Goal: Task Accomplishment & Management: Manage account settings

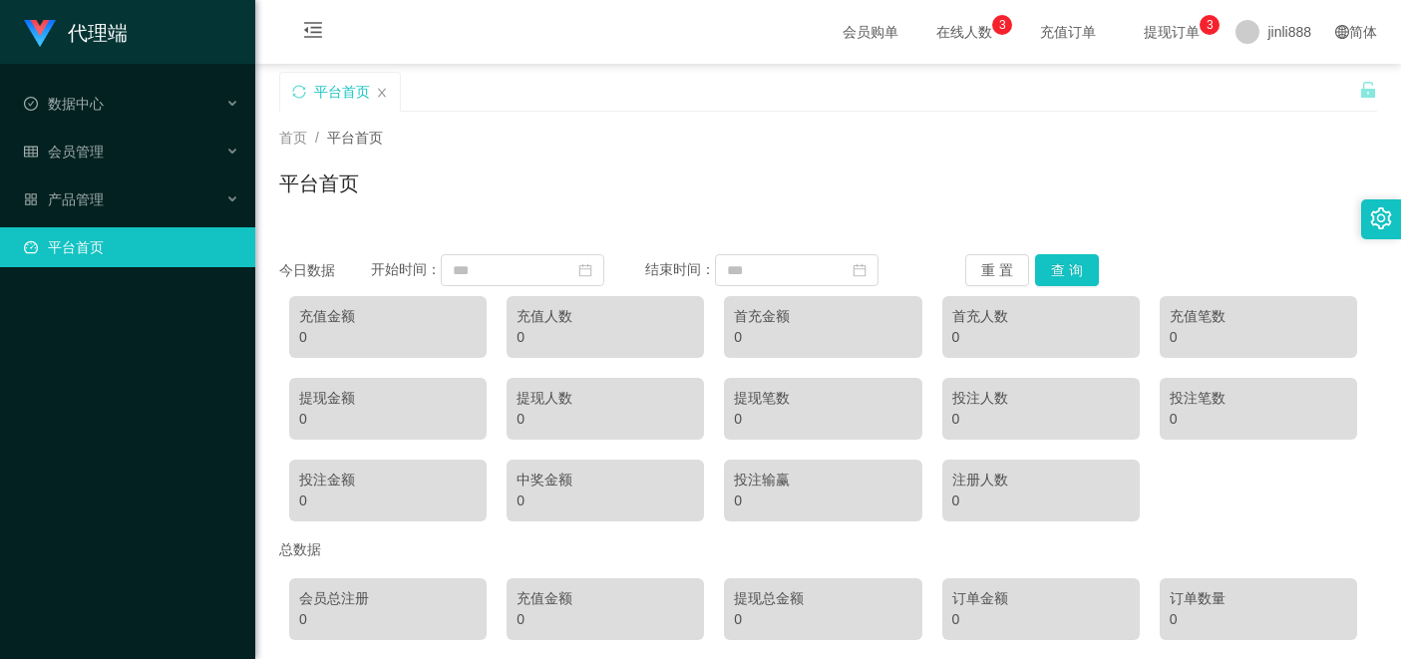
click at [512, 208] on div "平台首页" at bounding box center [828, 191] width 1098 height 46
click at [225, 97] on div "数据中心" at bounding box center [127, 104] width 255 height 40
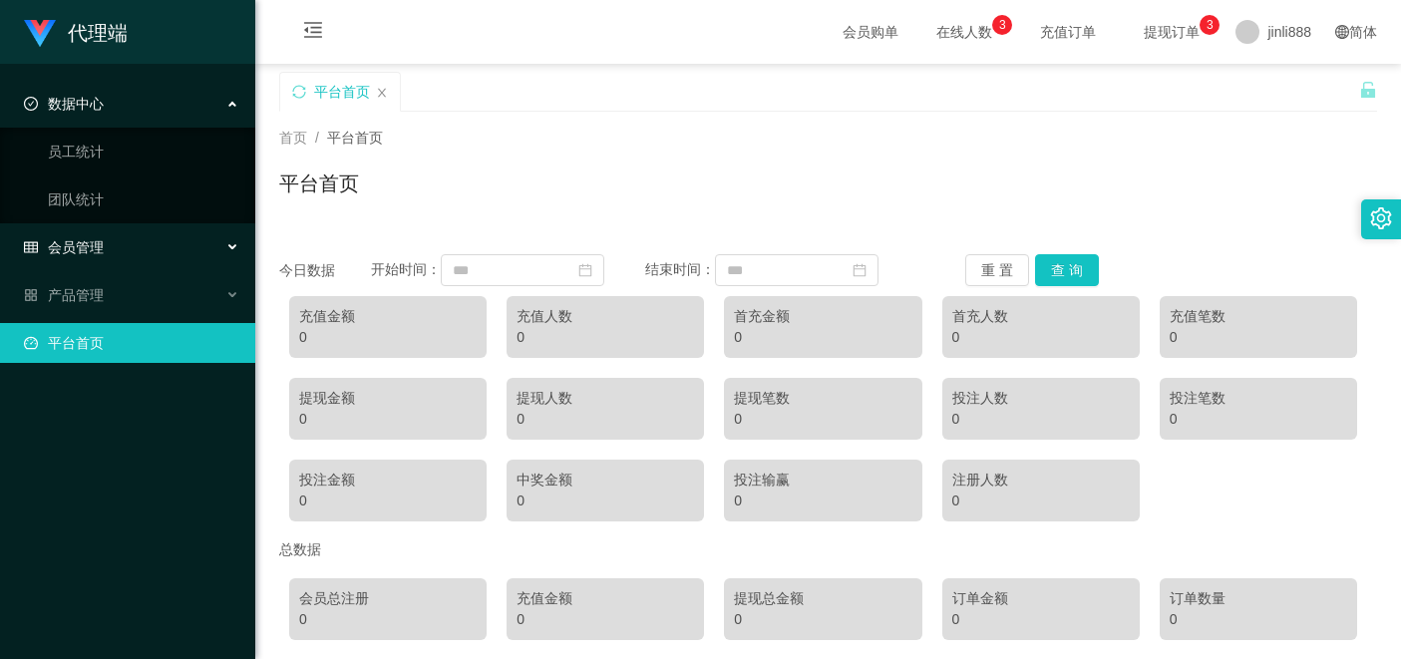
click at [148, 249] on div "会员管理" at bounding box center [127, 247] width 255 height 40
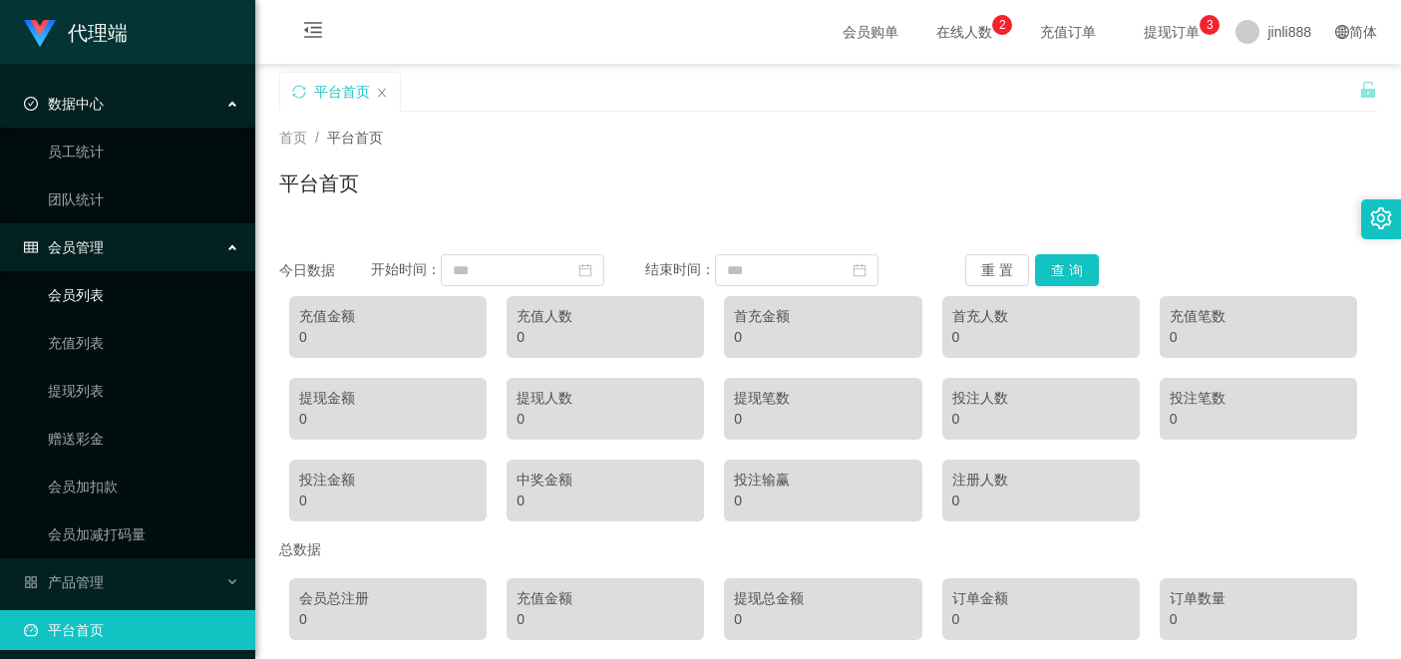
click at [171, 294] on link "会员列表" at bounding box center [143, 295] width 191 height 40
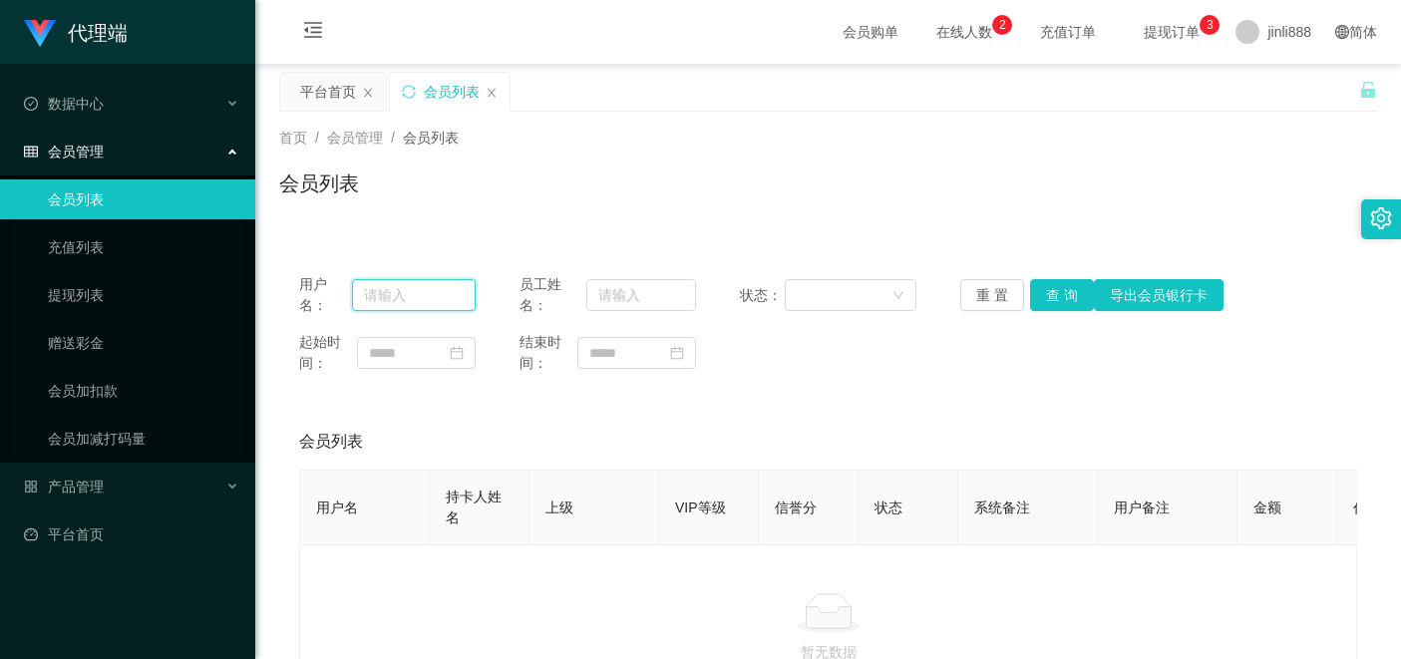
click at [396, 293] on input "text" at bounding box center [414, 295] width 124 height 32
paste input "yangyang123456789"
type input "yangyang123456789"
click at [1135, 292] on button "导出会员银行卡" at bounding box center [1159, 295] width 130 height 32
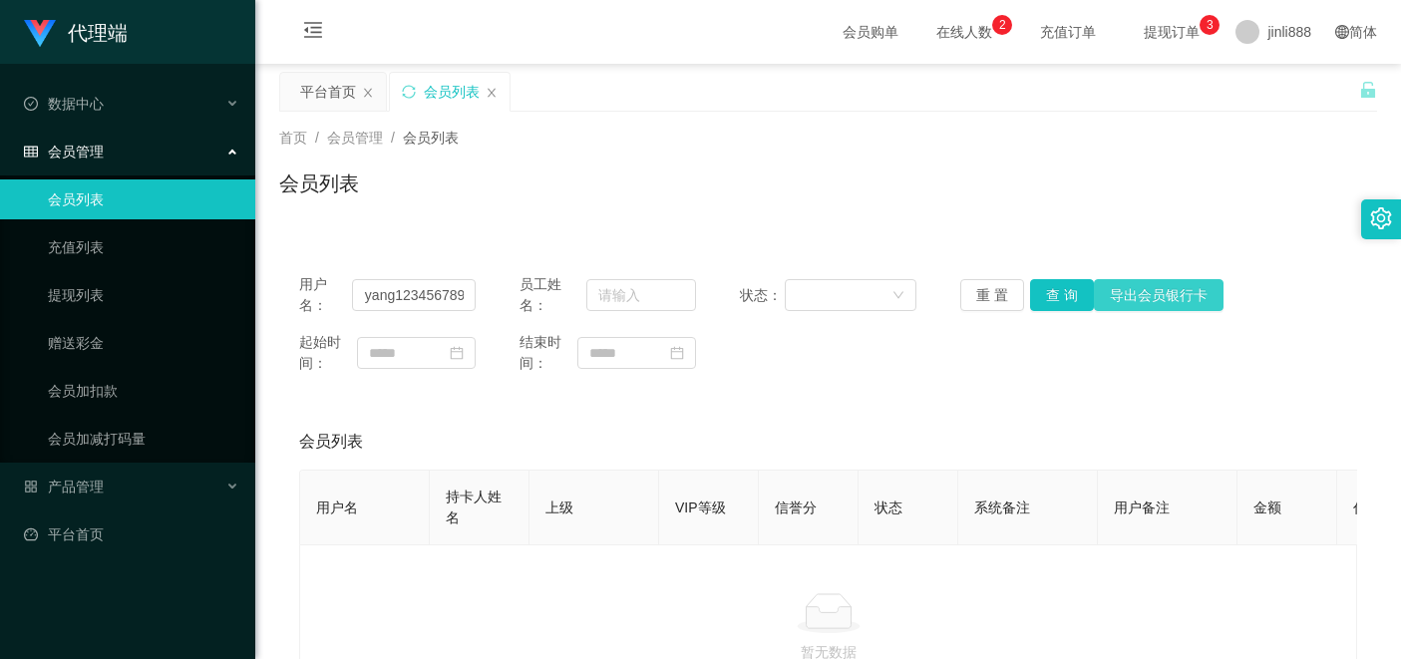
scroll to position [0, 0]
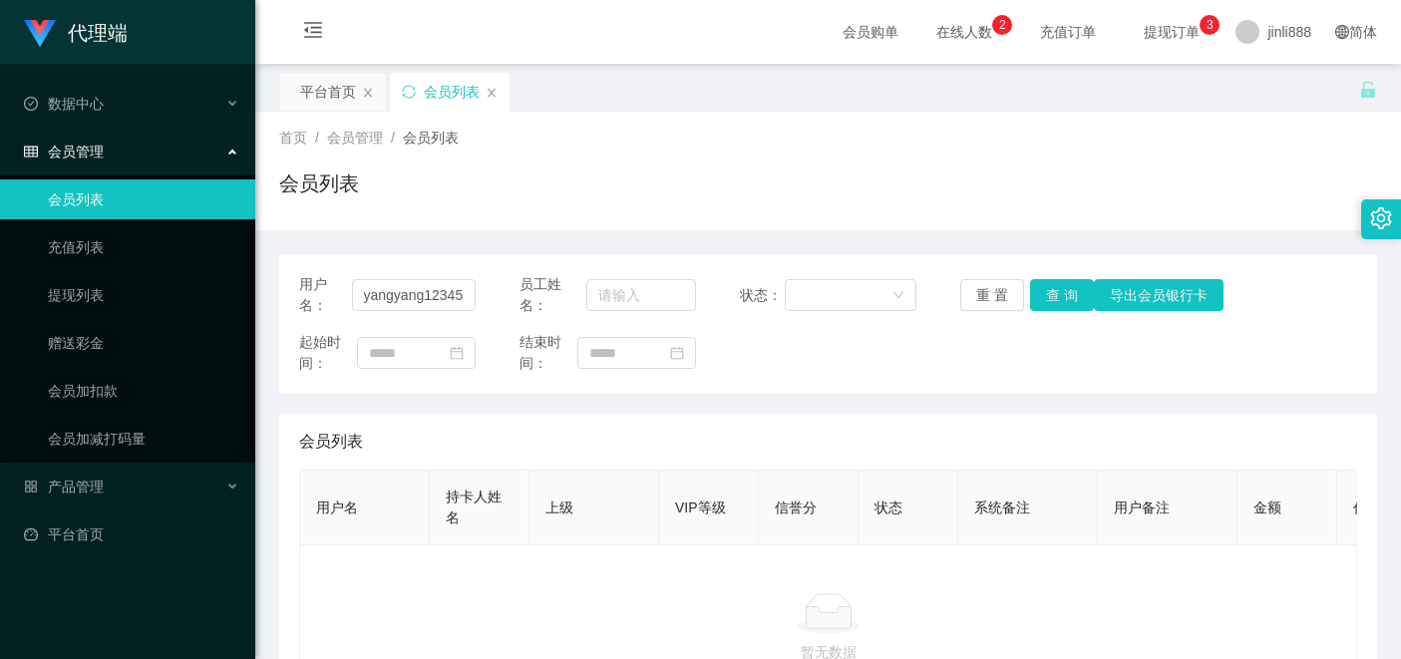
scroll to position [0, 29]
type input "yangyang123456789"
click at [1045, 292] on button "查 询" at bounding box center [1062, 295] width 64 height 32
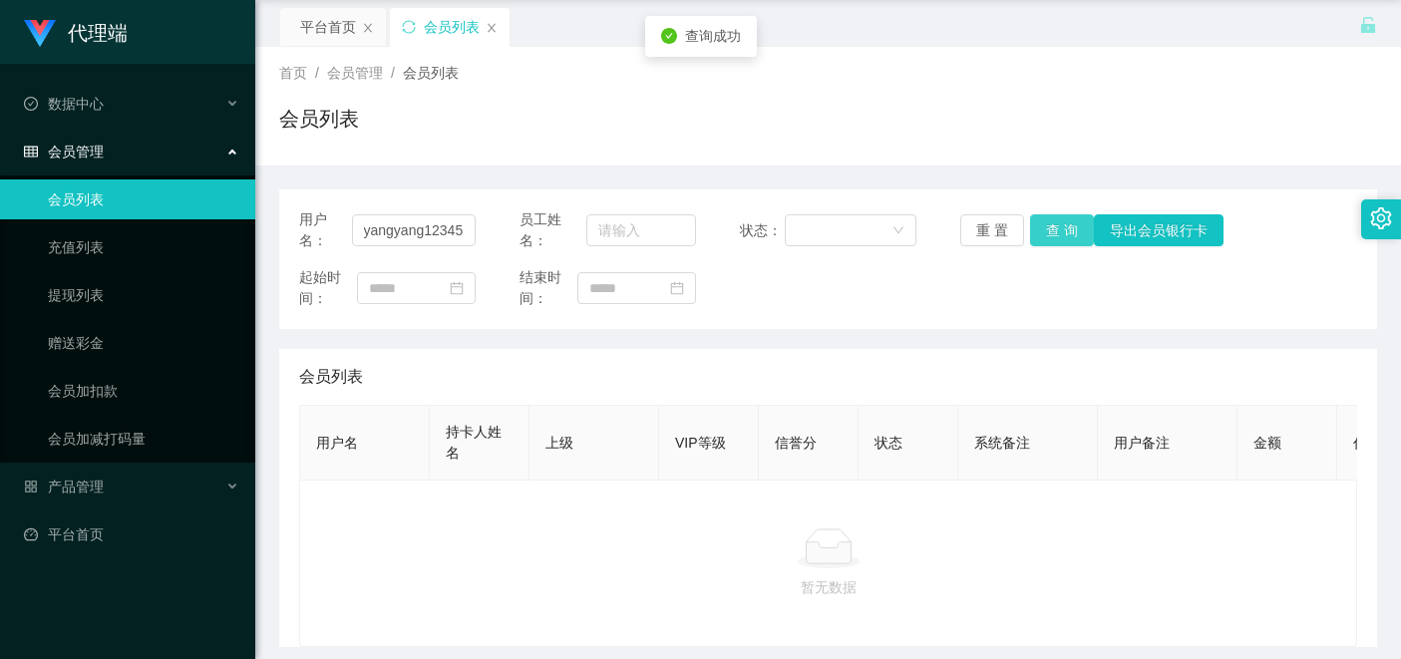
scroll to position [0, 0]
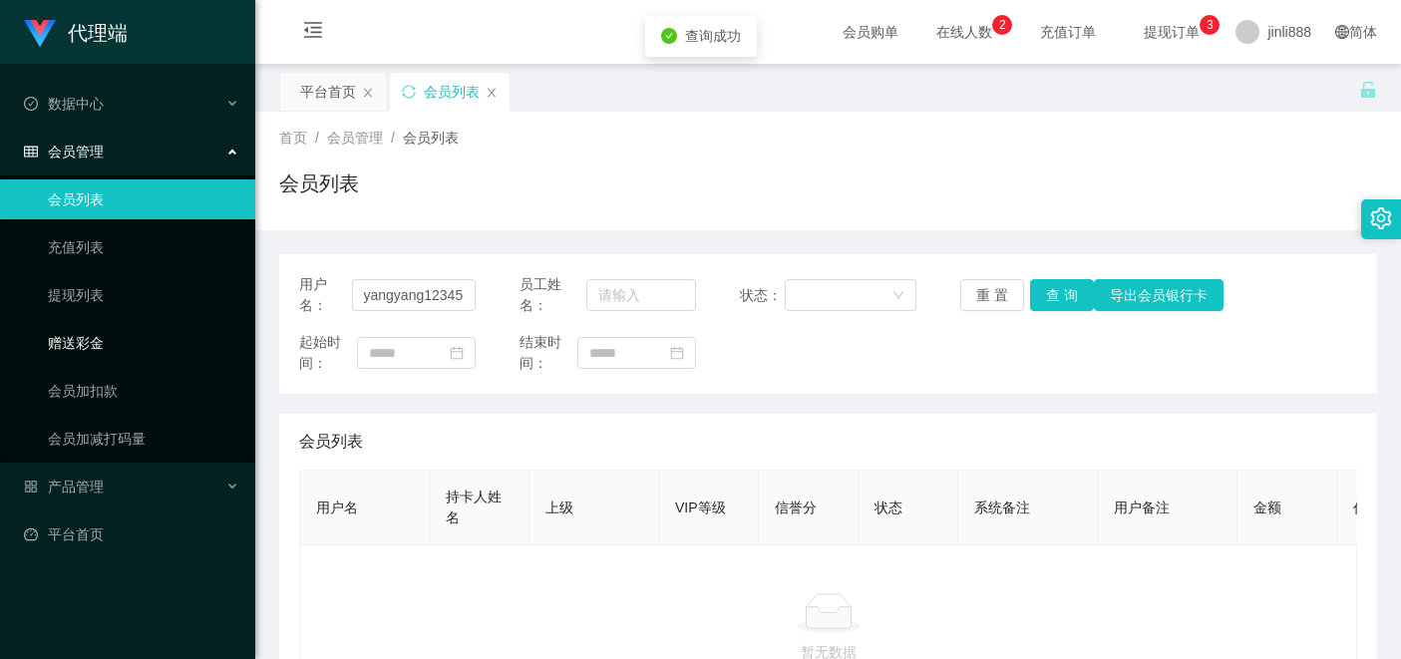
click at [119, 341] on link "赠送彩金" at bounding box center [143, 343] width 191 height 40
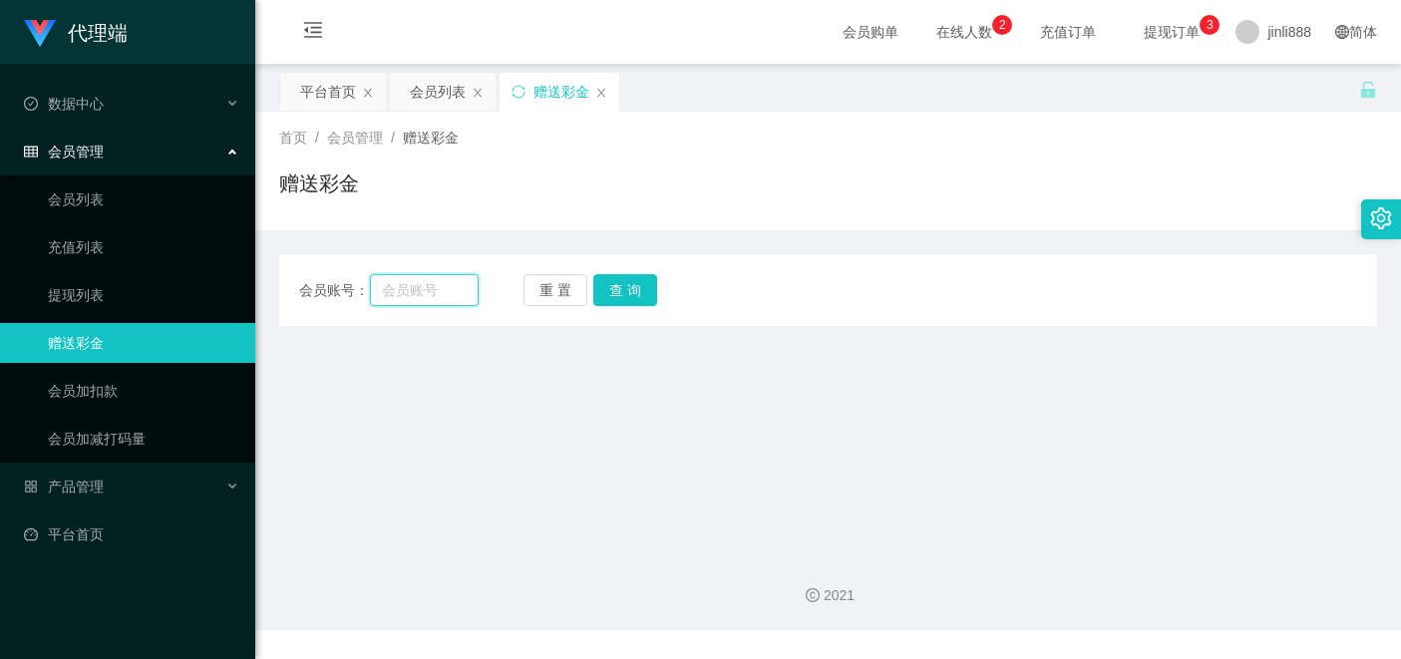
click at [437, 282] on input "text" at bounding box center [424, 290] width 109 height 32
paste input "yangyang123456789"
click at [649, 294] on button "查 询" at bounding box center [625, 290] width 64 height 32
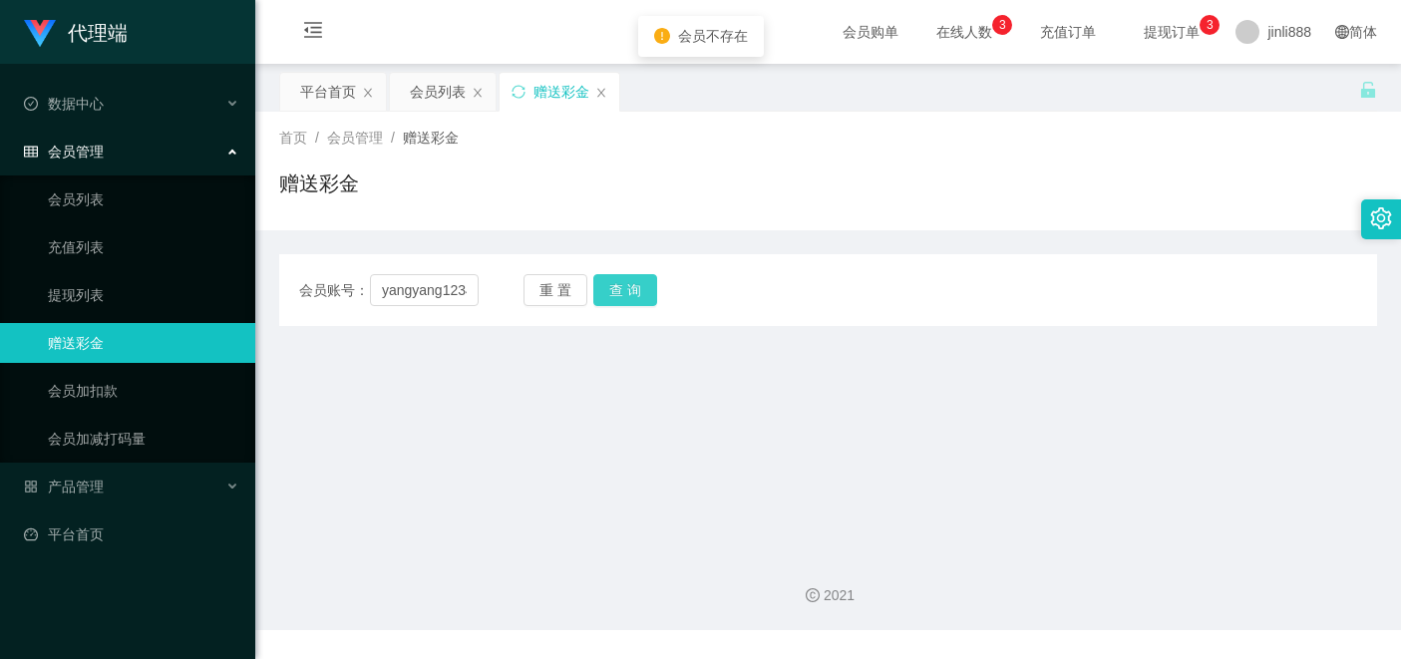
click at [649, 294] on button "查 询" at bounding box center [625, 290] width 64 height 32
drag, startPoint x: 493, startPoint y: 459, endPoint x: 480, endPoint y: 432, distance: 29.9
click at [493, 459] on main "关闭左侧 关闭右侧 关闭其它 刷新页面 平台首页 会员列表 赠送彩金 首页 / 会员管理 / 赠送彩金 / 赠送彩金 会员账号： yangyang123456…" at bounding box center [827, 300] width 1145 height 473
click at [456, 297] on input "yangyang123456789" at bounding box center [424, 290] width 109 height 32
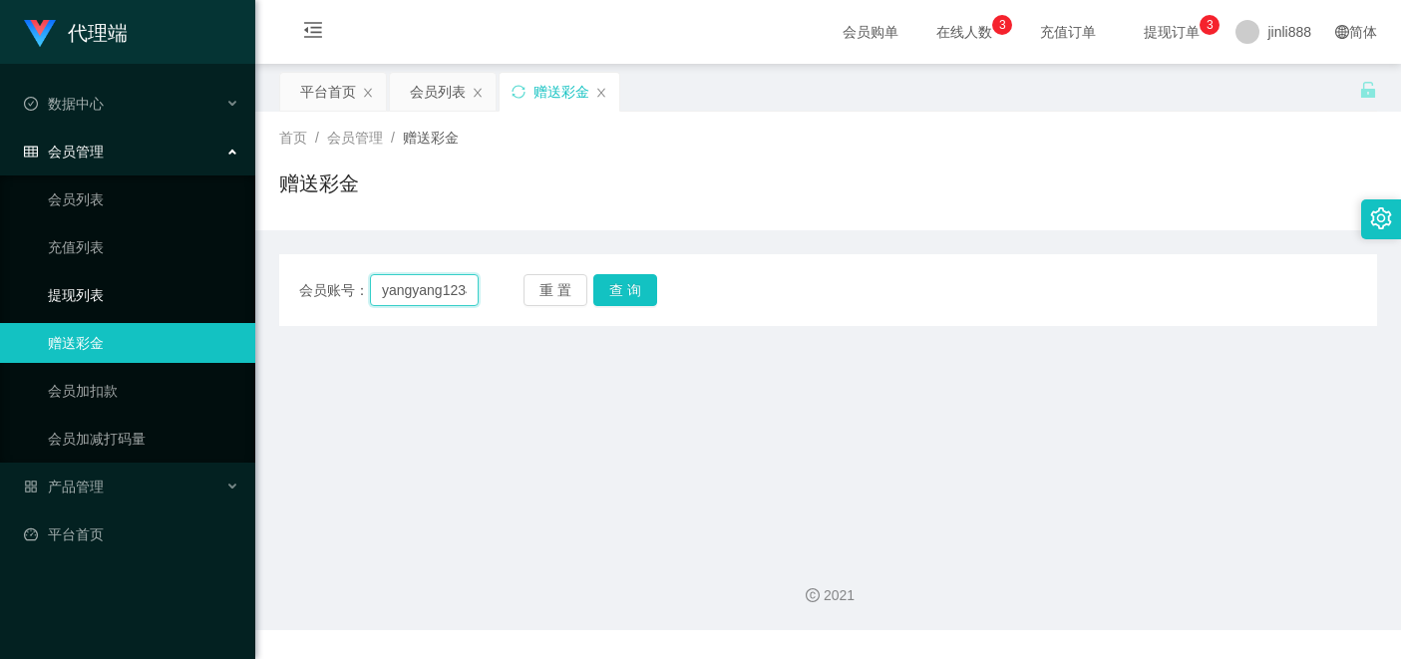
drag, startPoint x: 467, startPoint y: 289, endPoint x: 212, endPoint y: 277, distance: 254.5
click at [212, 277] on section "代理端 数据中心 会员管理 会员列表 充值列表 提现列表 赠送彩金 会员加扣款 会员加减打码量 产品管理 平台首页 保存配置 重置配置 整体风格设置 主题色 …" at bounding box center [700, 315] width 1401 height 630
paste input "456789"
type input "yangyang123456789456789"
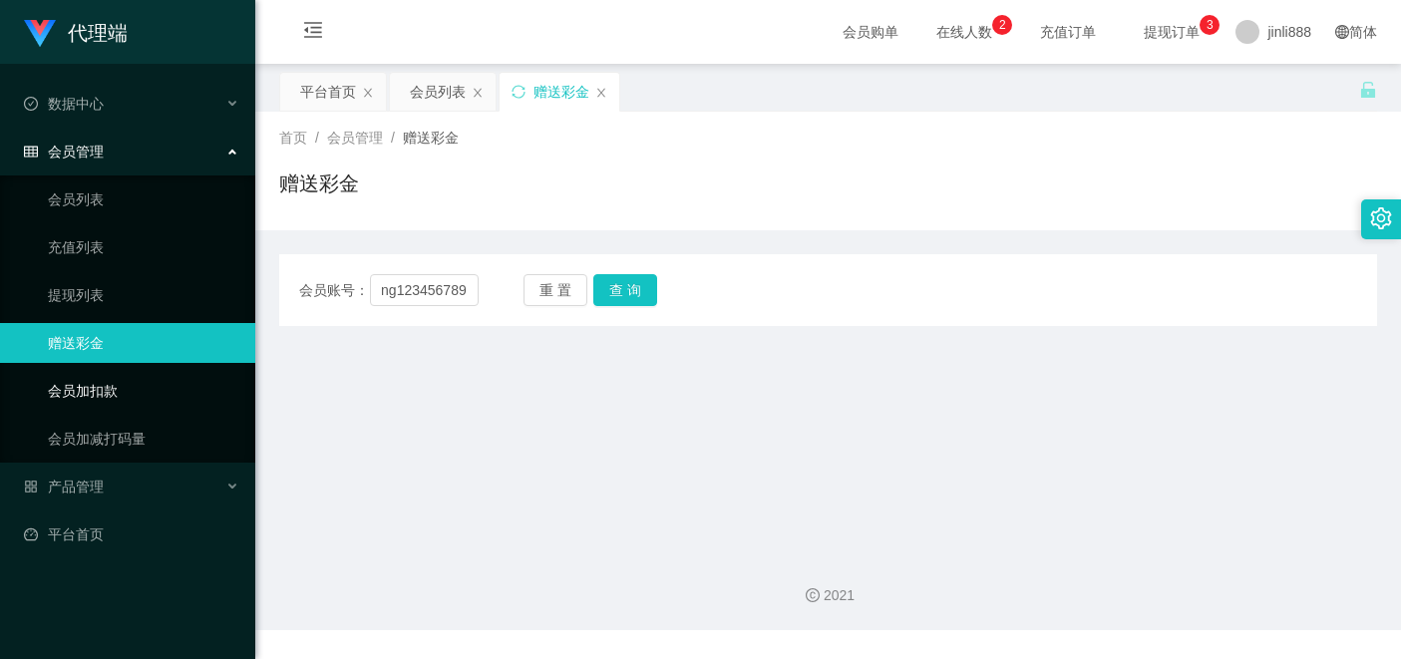
click at [116, 384] on link "会员加扣款" at bounding box center [143, 391] width 191 height 40
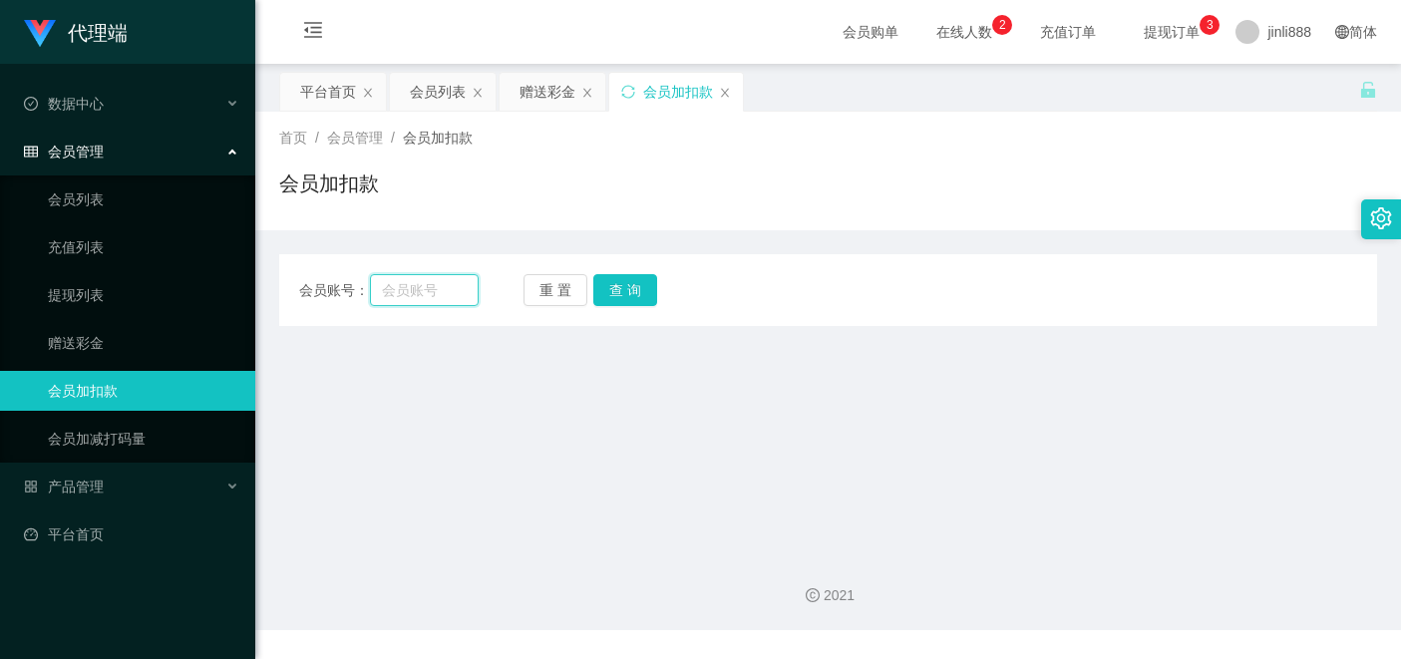
drag, startPoint x: 431, startPoint y: 288, endPoint x: 440, endPoint y: 293, distance: 10.3
click at [431, 288] on input "text" at bounding box center [424, 290] width 109 height 32
paste input "yangyang123456789"
type input "yangyang123456789"
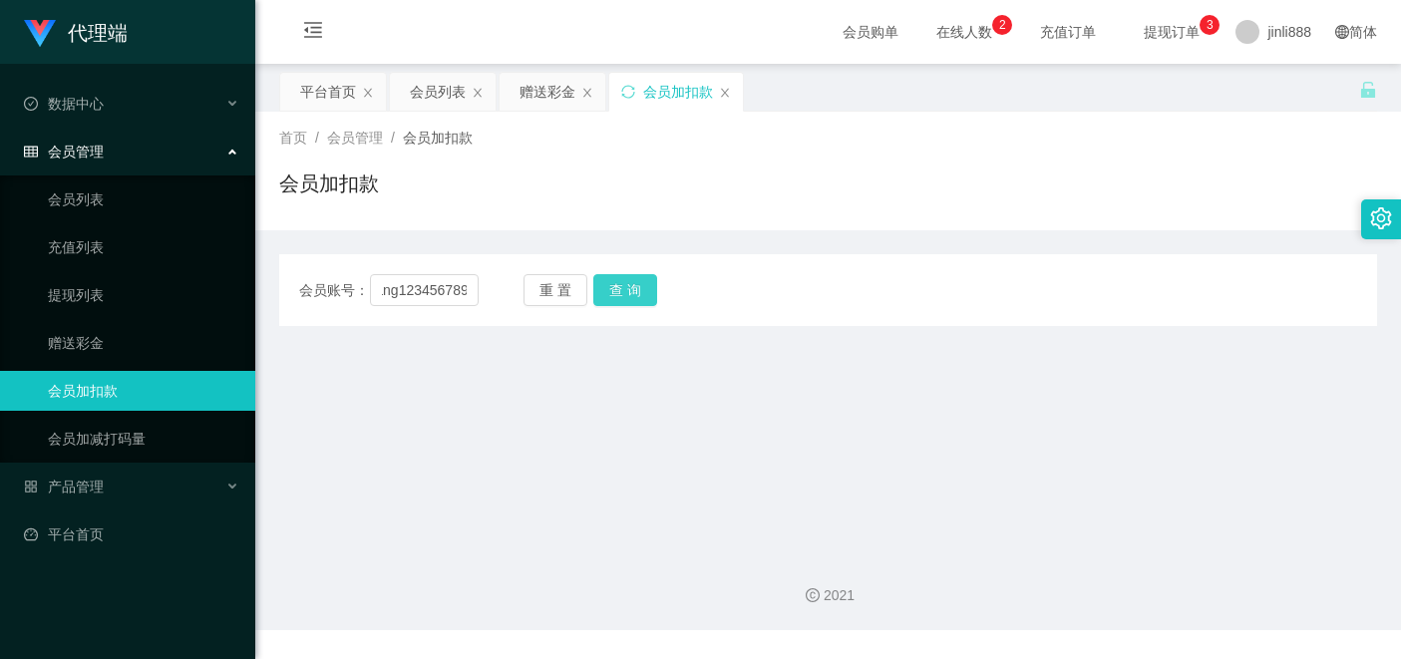
click at [606, 300] on button "查 询" at bounding box center [625, 290] width 64 height 32
click at [606, 300] on div "重 置 查 询" at bounding box center [612, 290] width 179 height 32
click at [606, 300] on button "查 询" at bounding box center [625, 290] width 64 height 32
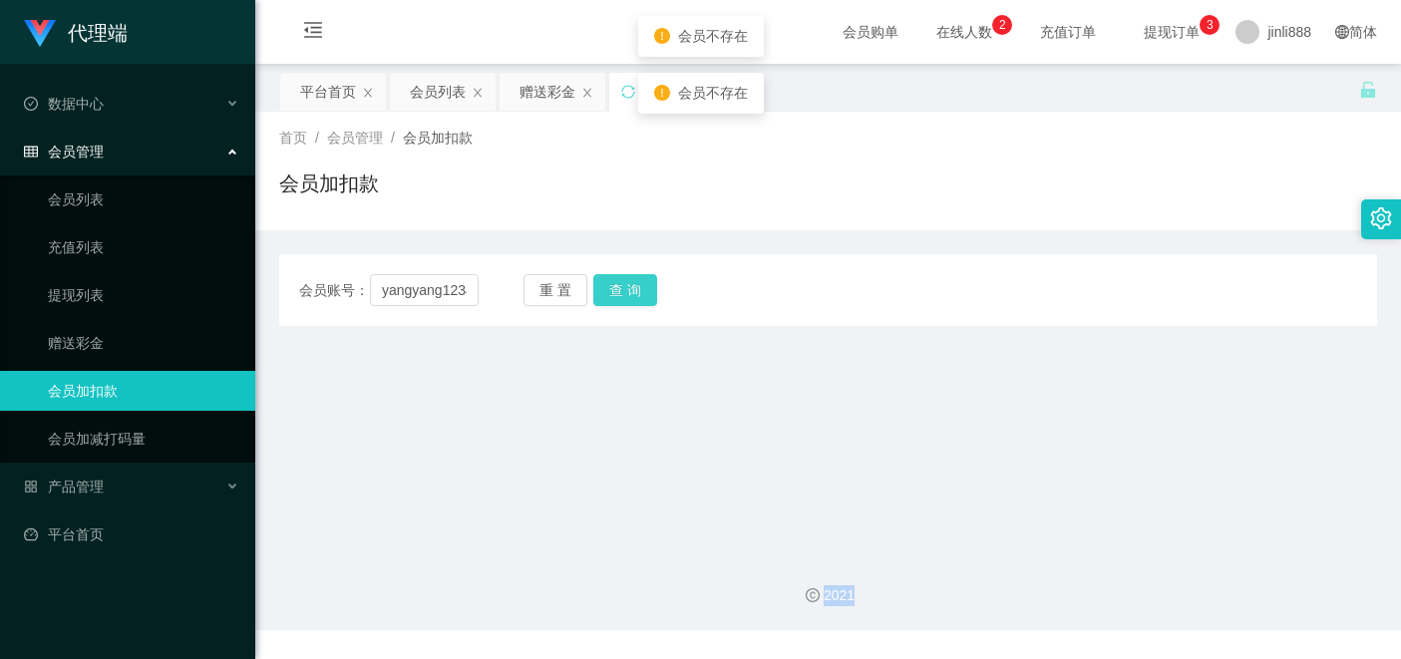
click at [606, 300] on div "重 置 查 询" at bounding box center [612, 290] width 179 height 32
click at [606, 300] on button "查 询" at bounding box center [625, 290] width 64 height 32
click at [606, 300] on div "重 置 查 询" at bounding box center [612, 290] width 179 height 32
click at [606, 300] on button "查 询" at bounding box center [625, 290] width 64 height 32
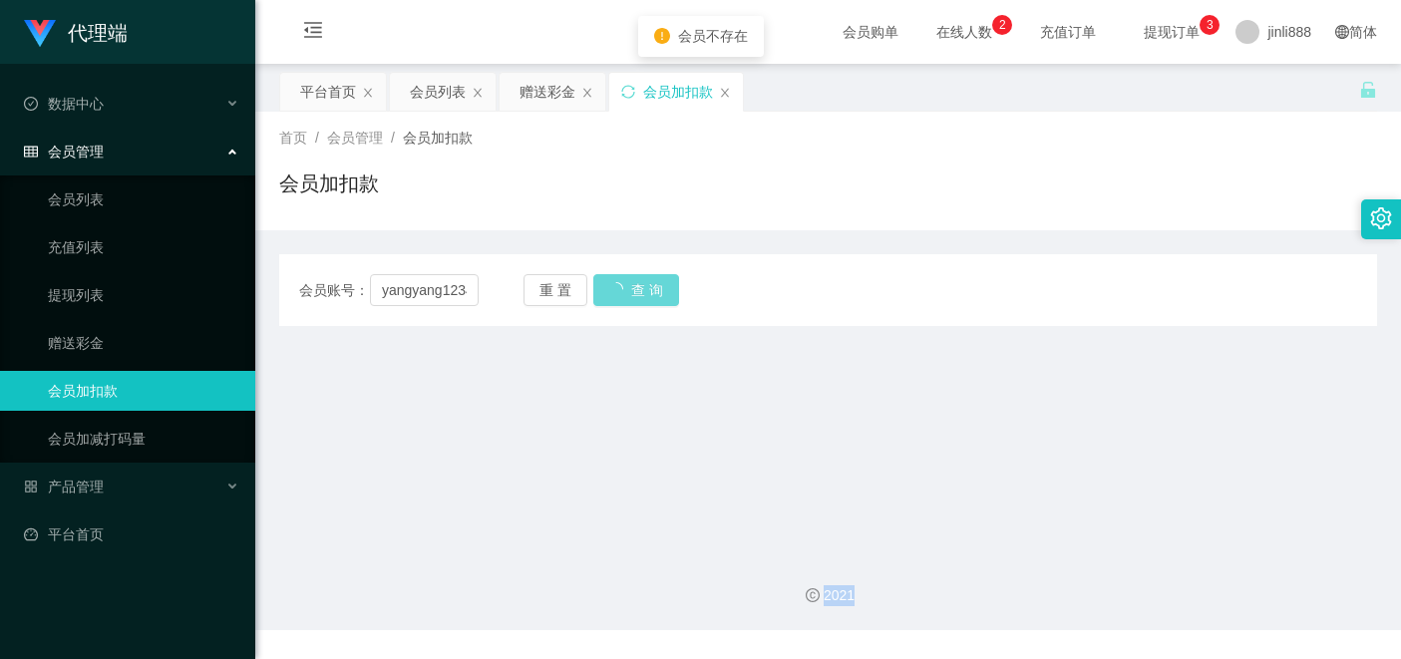
click at [606, 300] on div "重 置 查 询" at bounding box center [612, 290] width 179 height 32
click at [606, 300] on button "查 询" at bounding box center [636, 290] width 86 height 32
click at [606, 300] on div "重 置 查 询" at bounding box center [612, 290] width 179 height 32
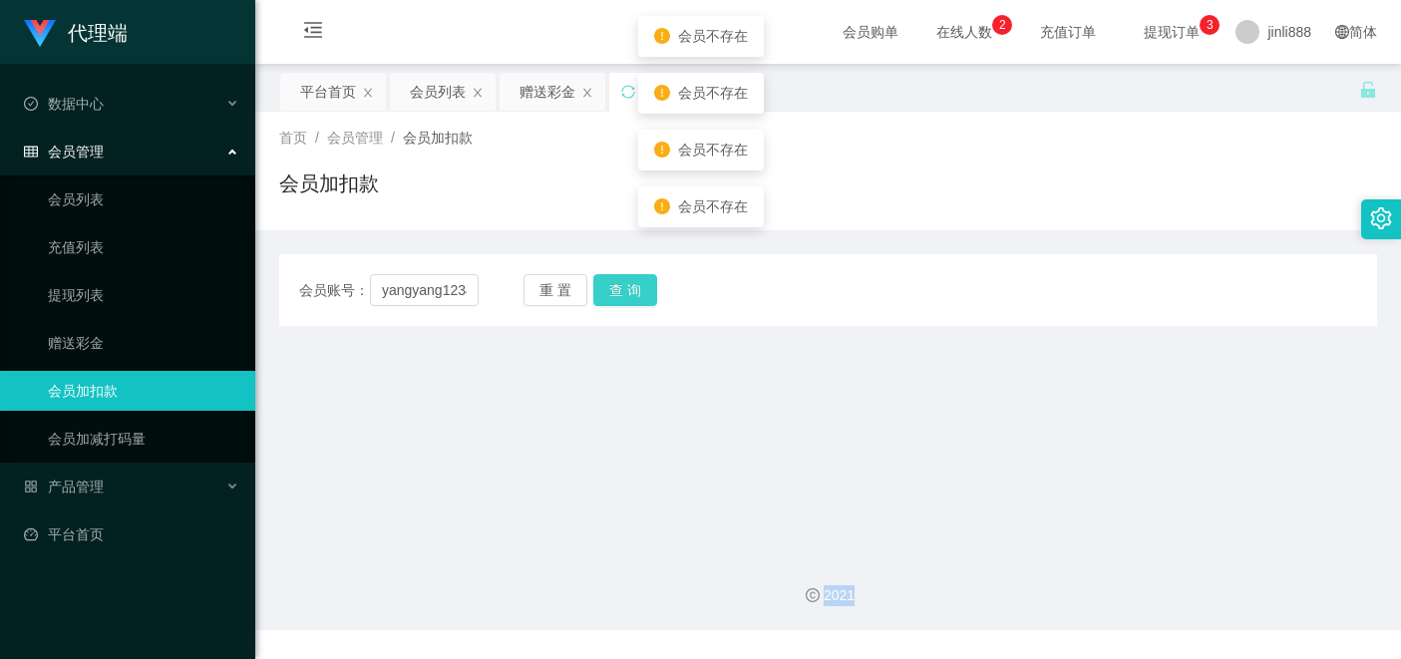
click at [606, 300] on button "查 询" at bounding box center [625, 290] width 64 height 32
